Goal: Information Seeking & Learning: Learn about a topic

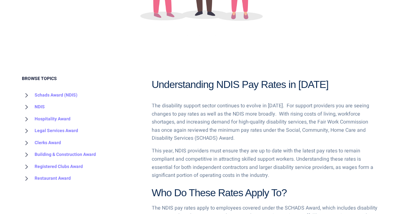
click at [214, 125] on p "The disability support sector continues to evolve in [DATE]. For support provid…" at bounding box center [265, 122] width 226 height 41
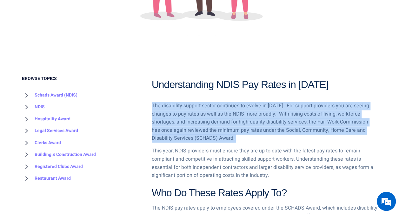
click at [214, 125] on p "The disability support sector continues to evolve in [DATE]. For support provid…" at bounding box center [265, 122] width 226 height 41
drag, startPoint x: 214, startPoint y: 125, endPoint x: 182, endPoint y: 129, distance: 31.7
click at [182, 129] on p "The disability support sector continues to evolve in [DATE]. For support provid…" at bounding box center [265, 122] width 226 height 41
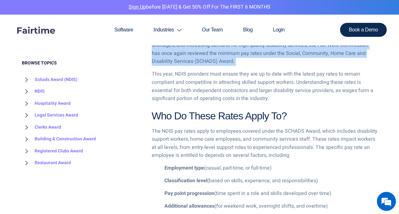
scroll to position [381, 0]
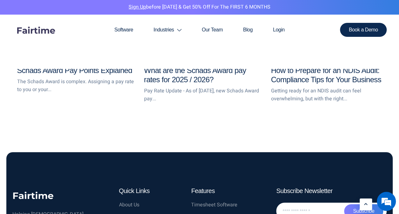
scroll to position [1167, 0]
